Goal: Task Accomplishment & Management: Use online tool/utility

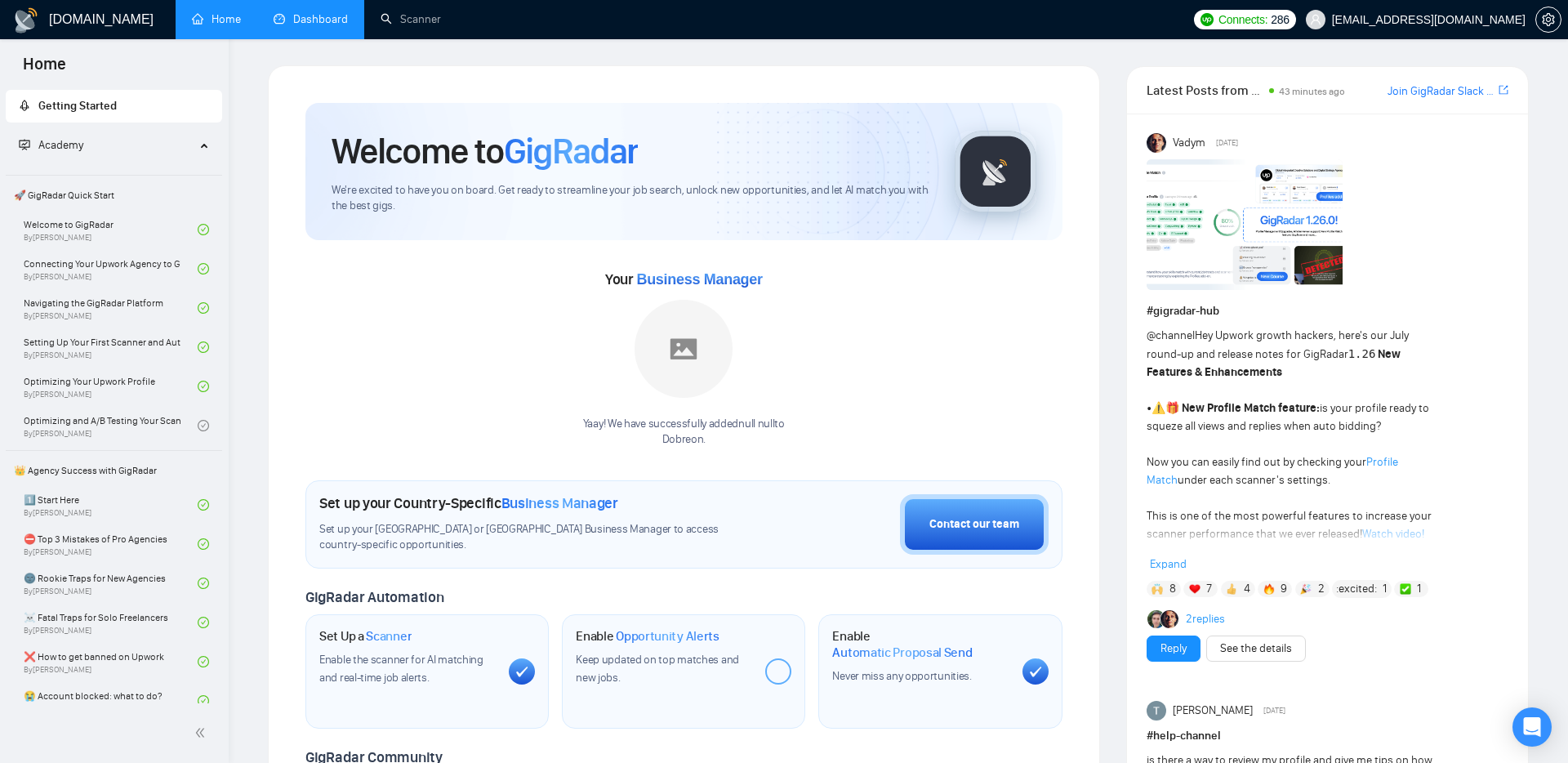
click at [316, 23] on link "Dashboard" at bounding box center [311, 19] width 74 height 14
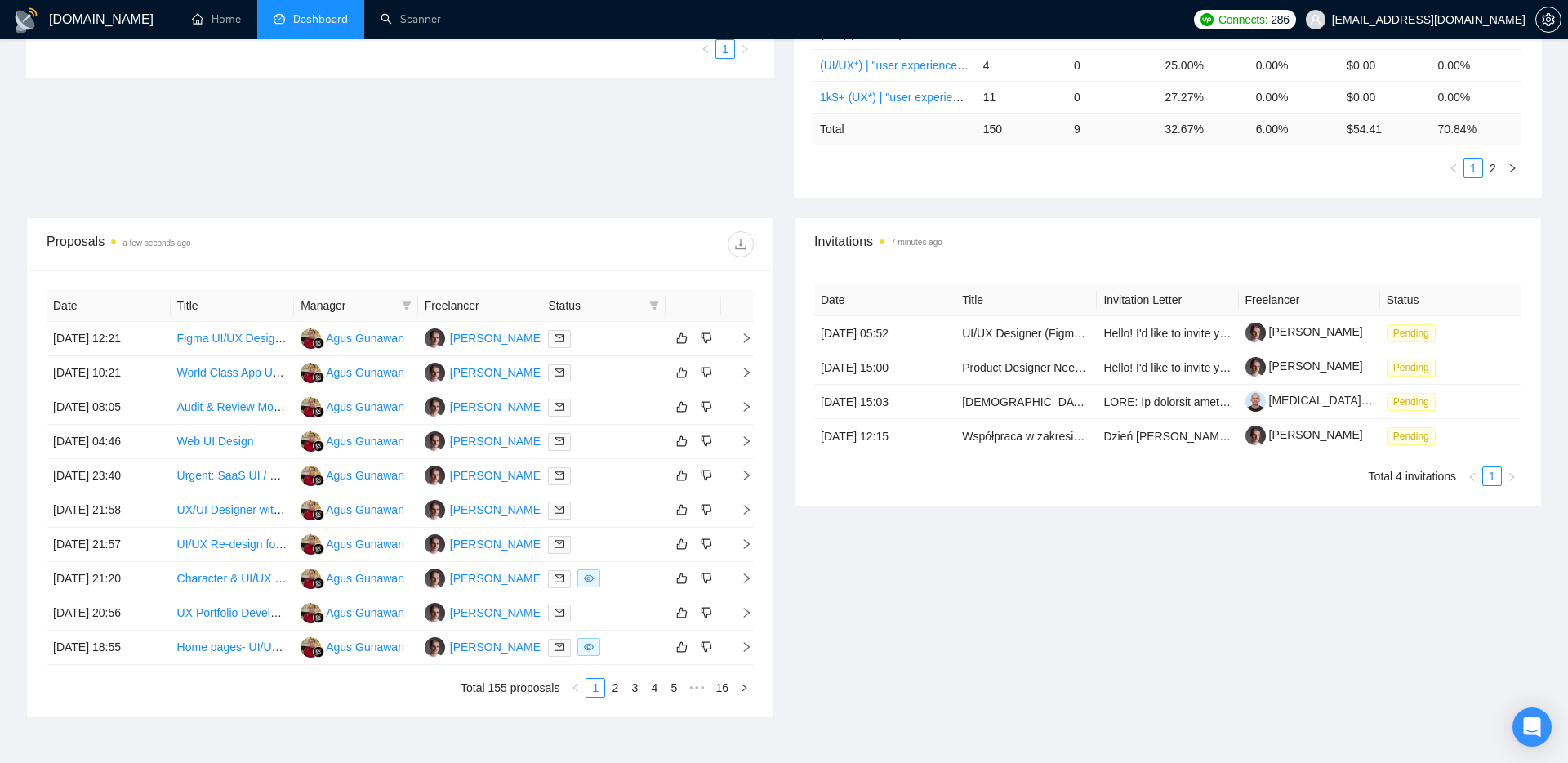
scroll to position [532, 0]
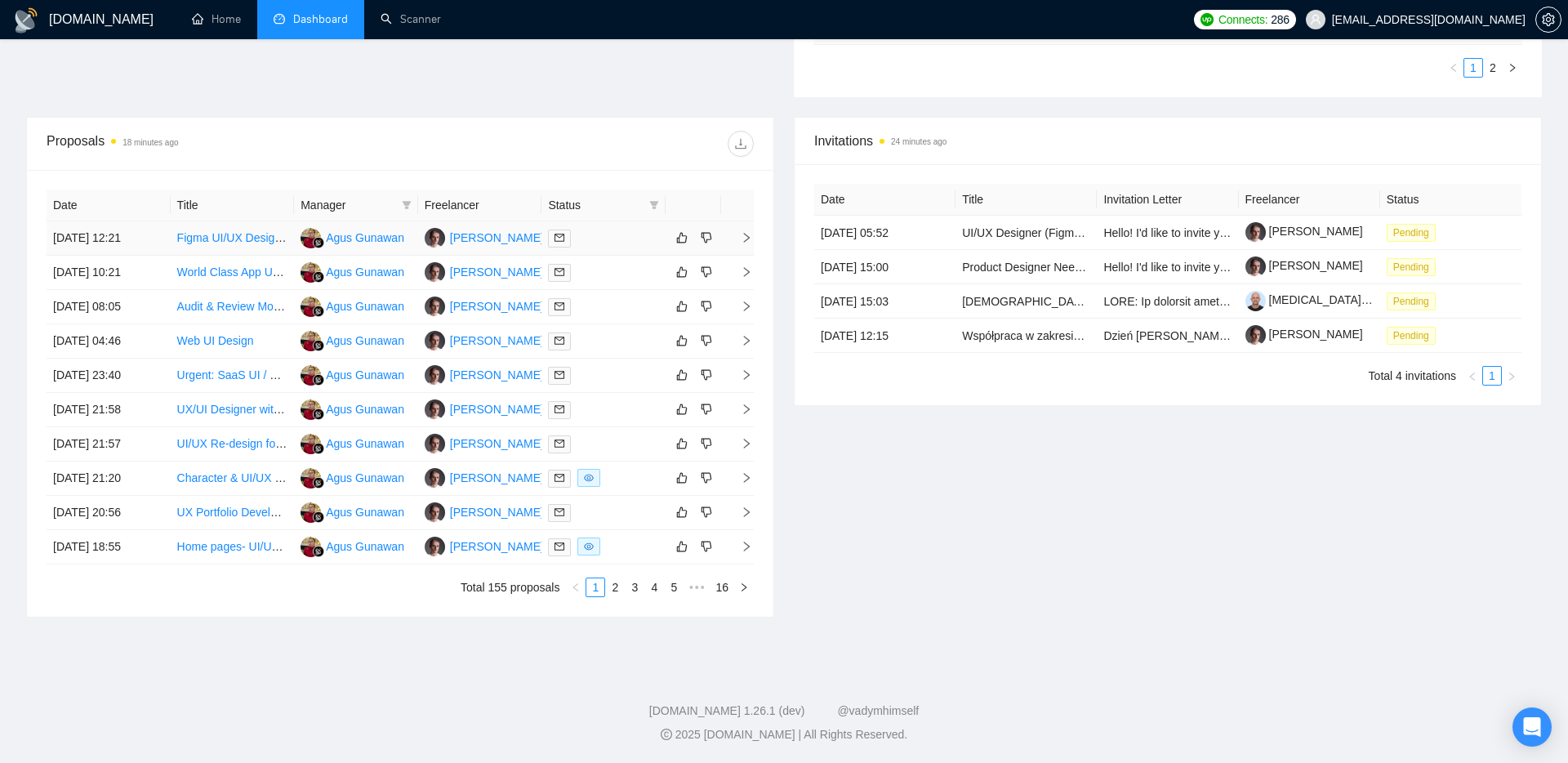
click at [747, 238] on icon "right" at bounding box center [747, 238] width 12 height 12
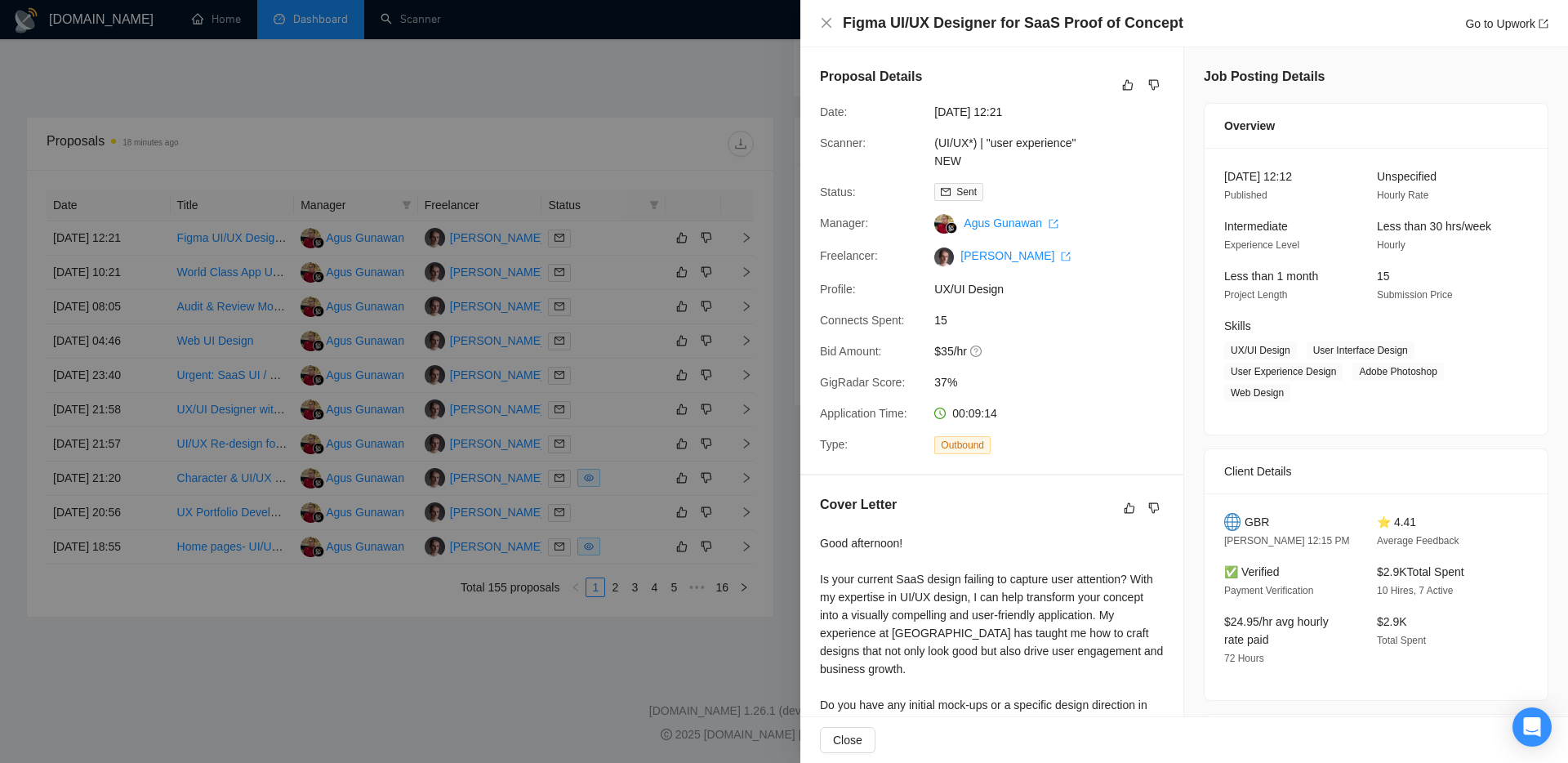
click at [563, 122] on div at bounding box center [784, 382] width 1568 height 763
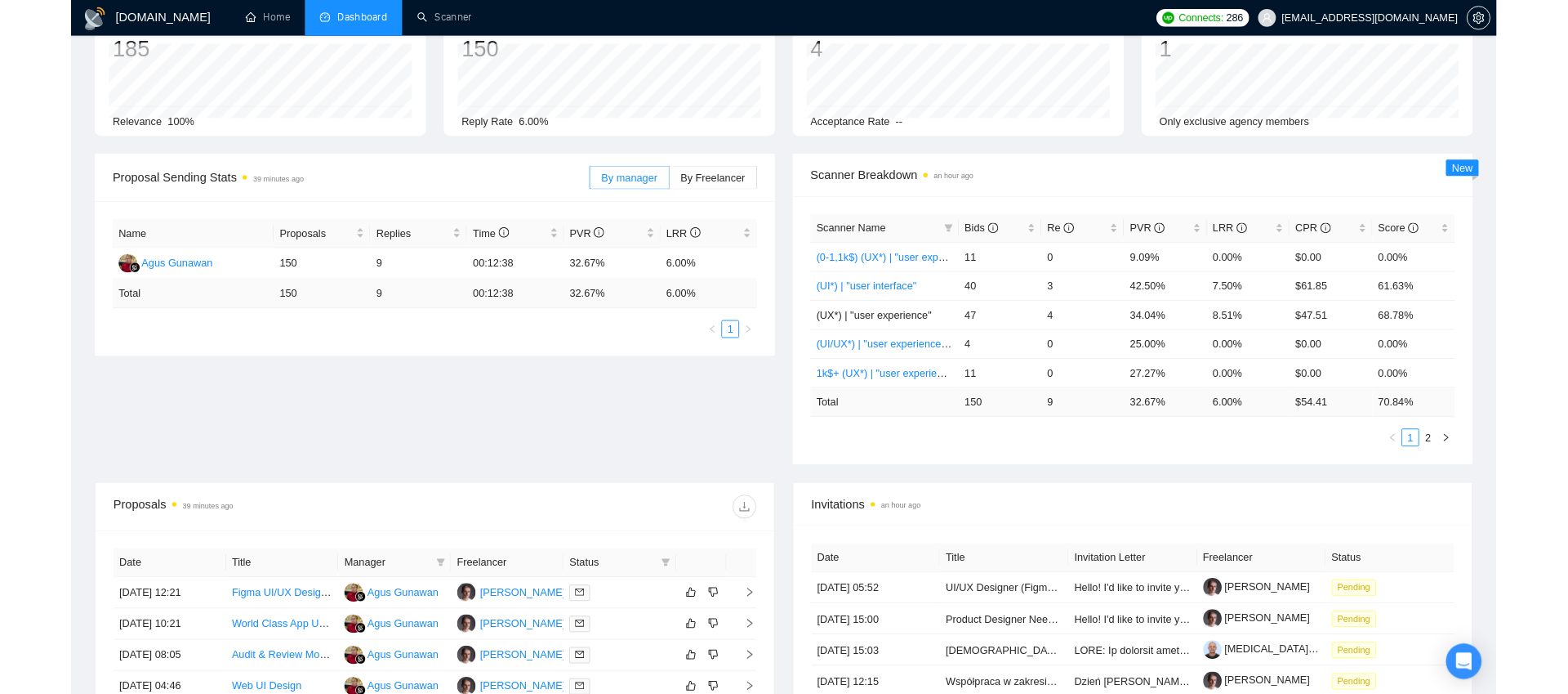
scroll to position [0, 0]
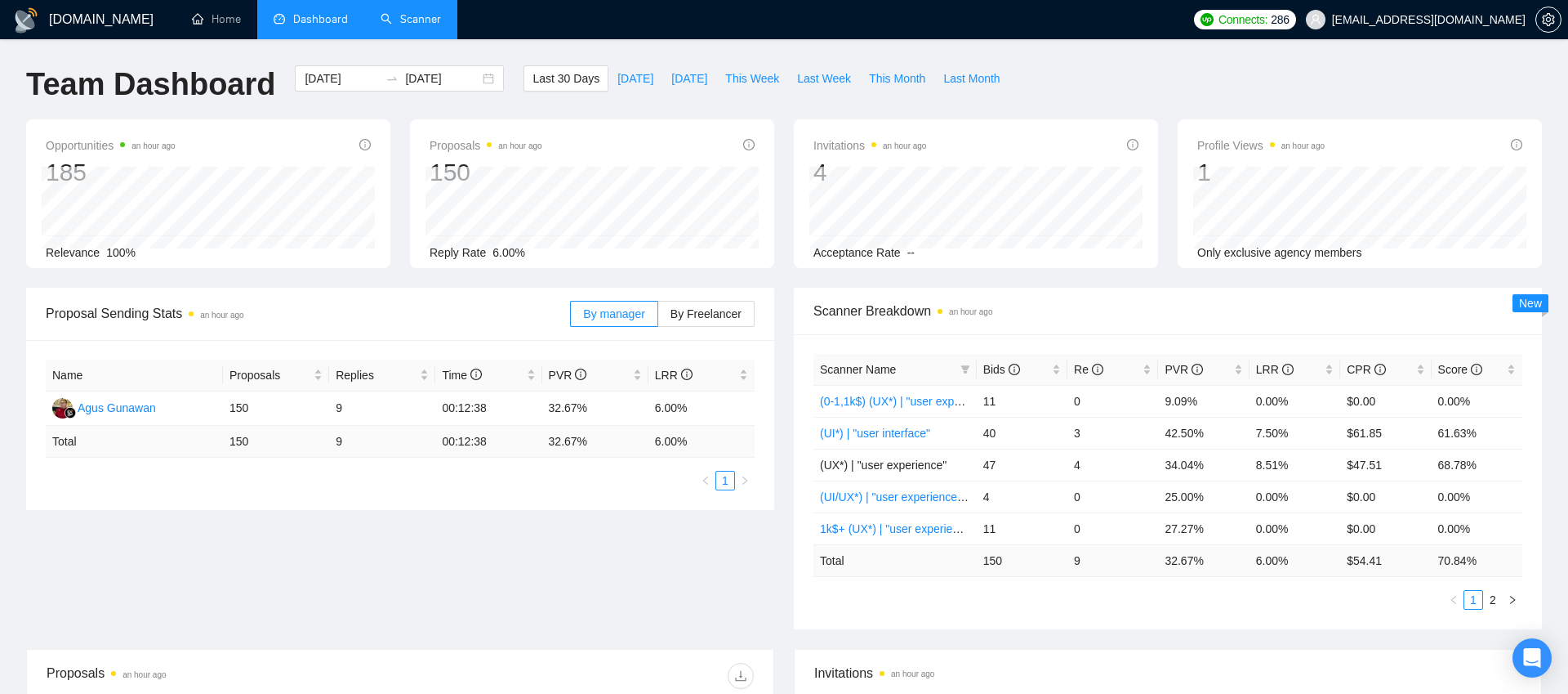
click at [399, 14] on link "Scanner" at bounding box center [411, 19] width 61 height 14
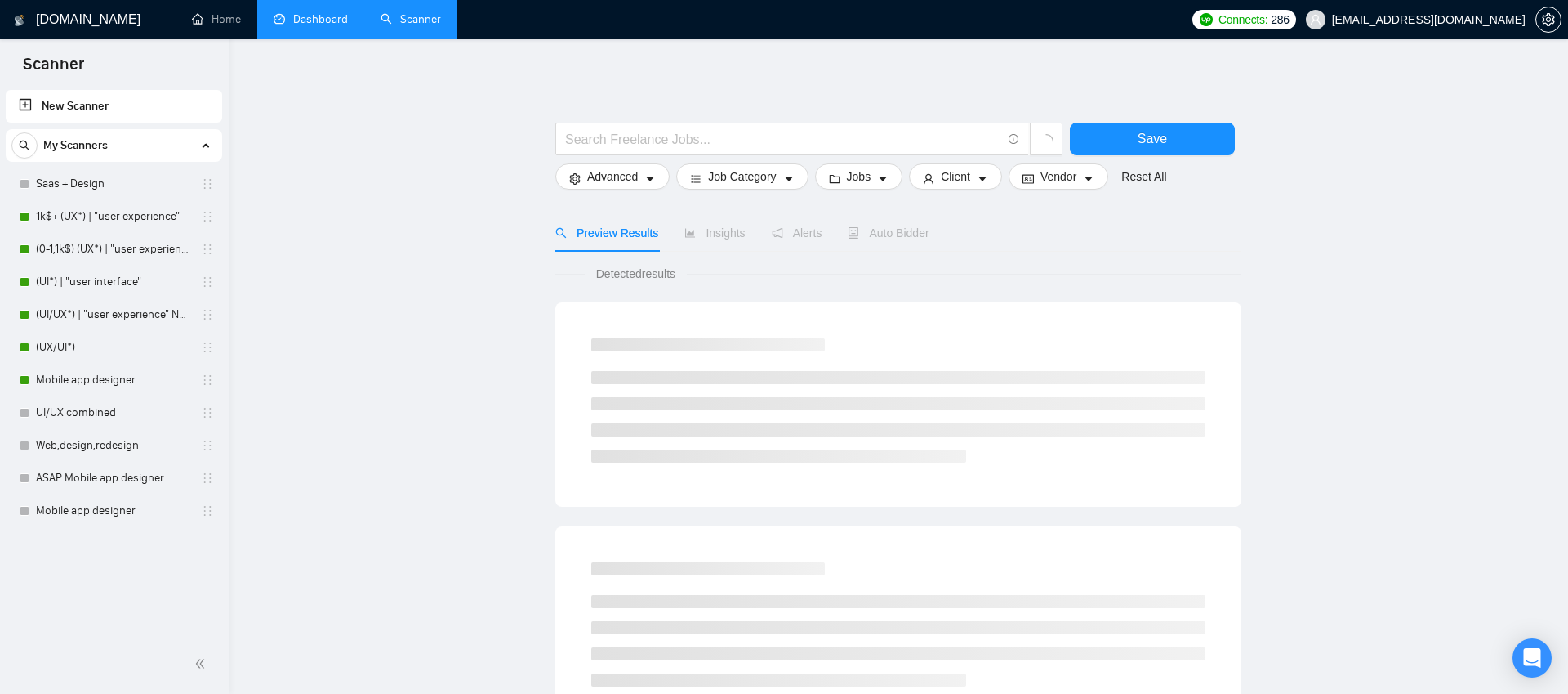
click at [290, 19] on link "Dashboard" at bounding box center [311, 19] width 74 height 14
